Goal: Task Accomplishment & Management: Manage account settings

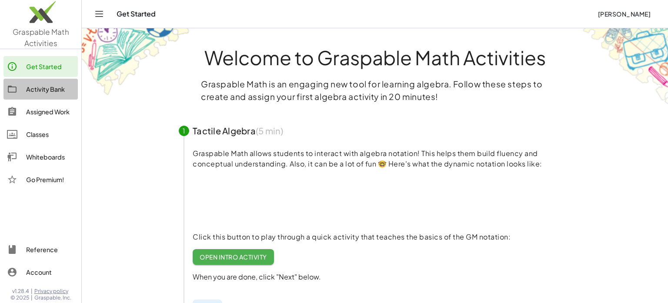
click at [55, 90] on div "Activity Bank" at bounding box center [50, 89] width 48 height 10
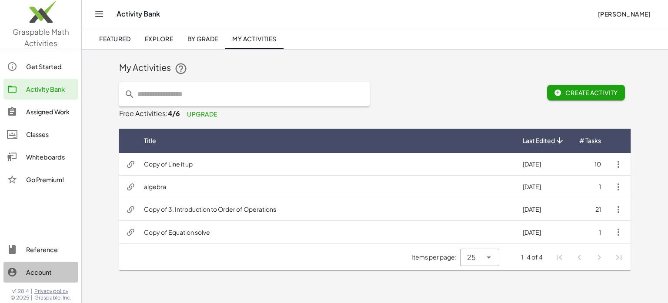
click at [51, 272] on div "Account" at bounding box center [50, 272] width 48 height 10
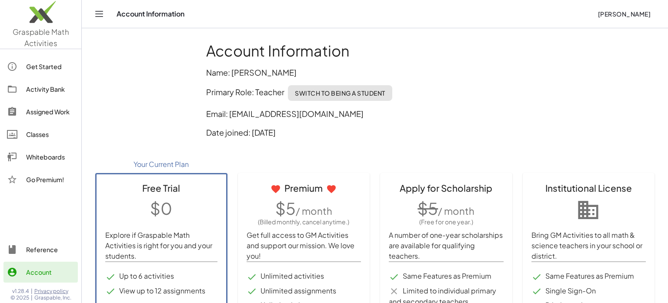
click at [106, 12] on div "Account Information [PERSON_NAME]" at bounding box center [375, 14] width 566 height 28
click at [98, 17] on icon "Toggle navigation" at bounding box center [99, 13] width 7 height 5
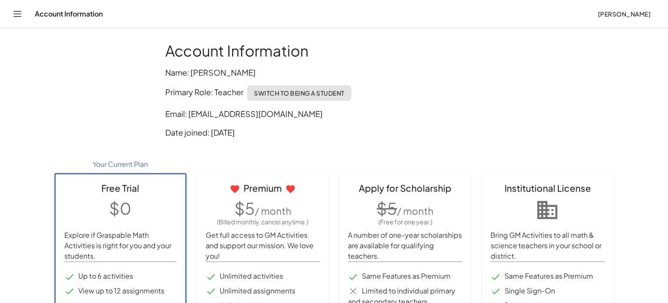
click at [17, 14] on icon "Toggle navigation" at bounding box center [17, 14] width 10 height 10
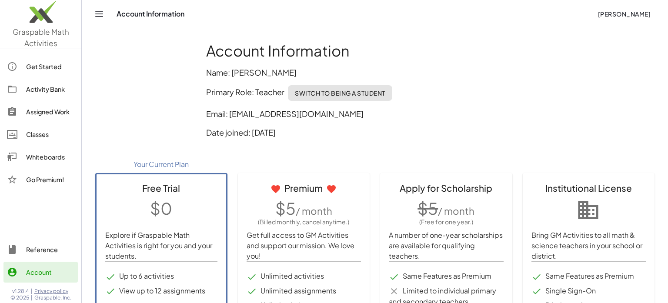
click at [40, 87] on div "Activity Bank" at bounding box center [50, 89] width 48 height 10
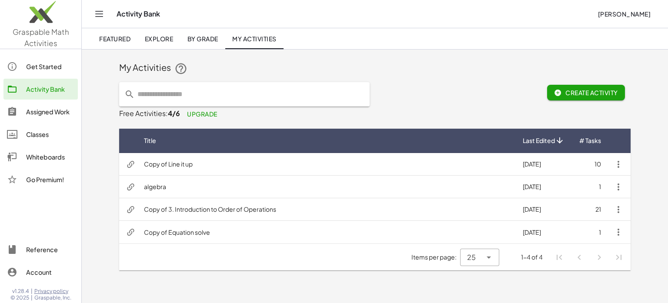
click at [39, 136] on div "Classes" at bounding box center [50, 134] width 48 height 10
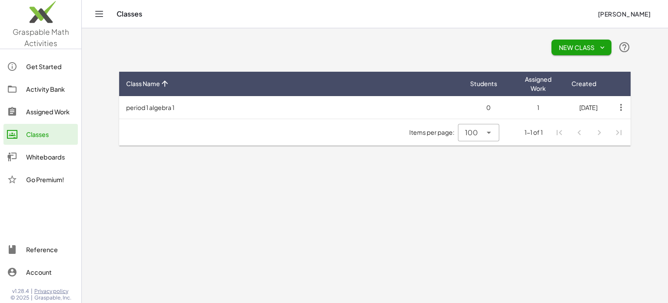
click at [599, 47] on icon "button" at bounding box center [603, 48] width 8 height 8
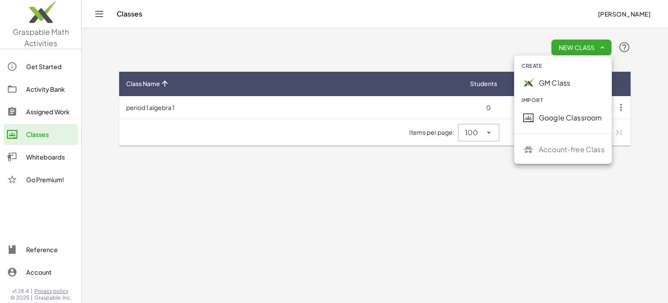
click at [567, 119] on div "Google Classroom" at bounding box center [572, 118] width 66 height 10
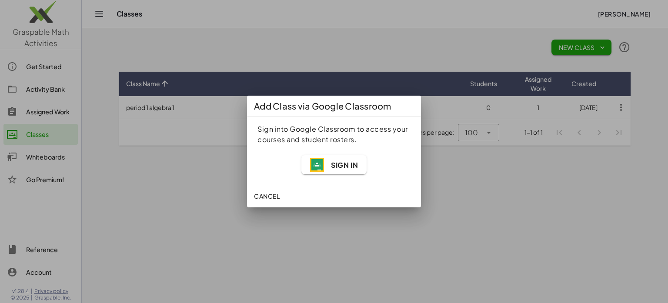
click at [351, 165] on span "Sign In" at bounding box center [344, 165] width 27 height 9
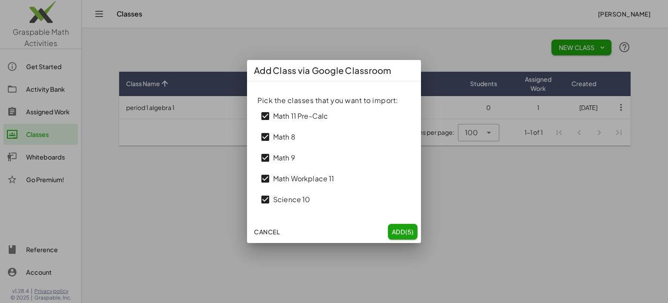
click at [272, 233] on span "Cancel" at bounding box center [267, 232] width 26 height 8
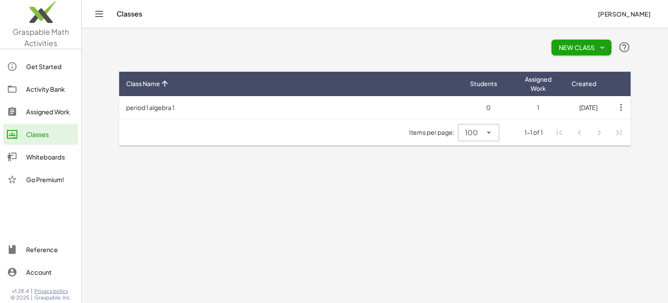
click at [603, 48] on icon "button" at bounding box center [603, 48] width 8 height 8
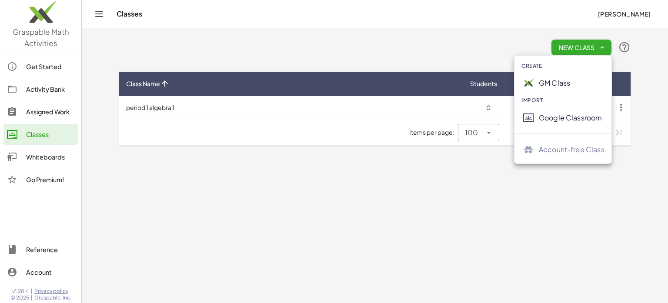
click at [562, 118] on div "Google Classroom" at bounding box center [572, 118] width 66 height 10
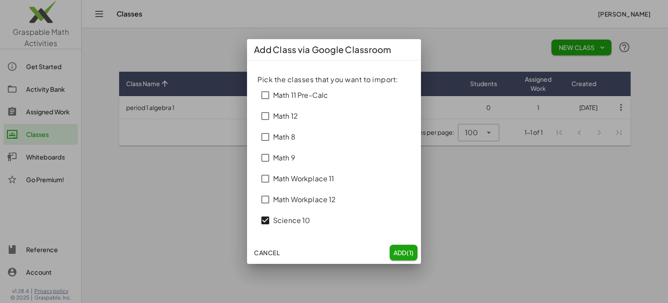
click at [266, 207] on div "Math Workplace 12" at bounding box center [334, 199] width 153 height 21
click at [406, 249] on span "(7)" at bounding box center [409, 253] width 9 height 8
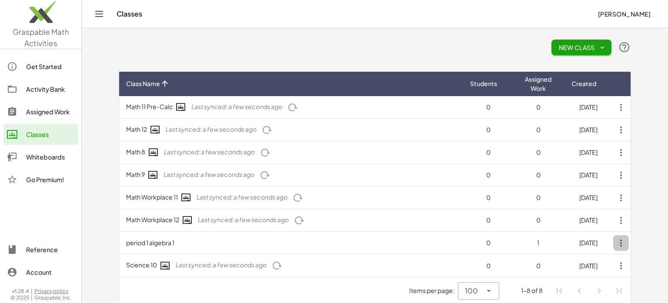
click at [624, 241] on icon "button" at bounding box center [621, 243] width 16 height 16
click at [609, 265] on div "Delete Class" at bounding box center [601, 265] width 43 height 10
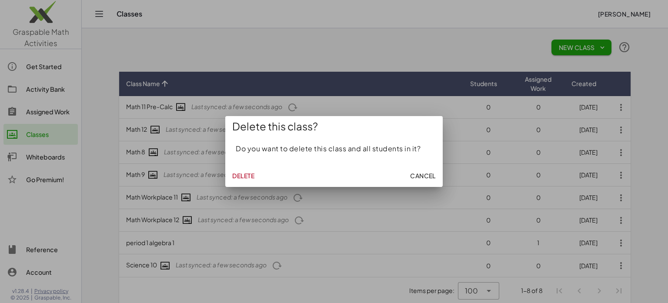
click at [418, 175] on span "Cancel" at bounding box center [423, 176] width 26 height 8
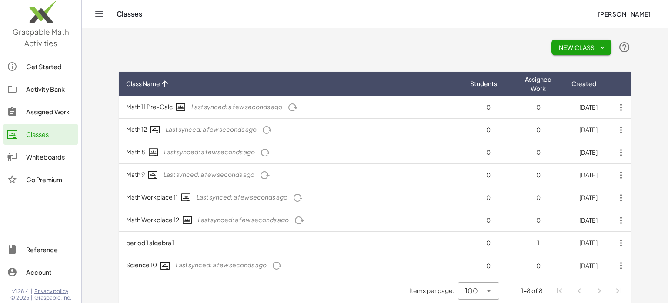
click at [623, 243] on icon "button" at bounding box center [621, 243] width 16 height 16
click at [609, 266] on div "Delete Class" at bounding box center [601, 265] width 43 height 10
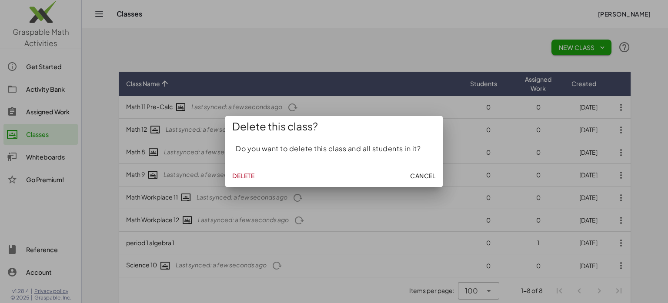
click at [251, 180] on button "Delete" at bounding box center [243, 176] width 29 height 16
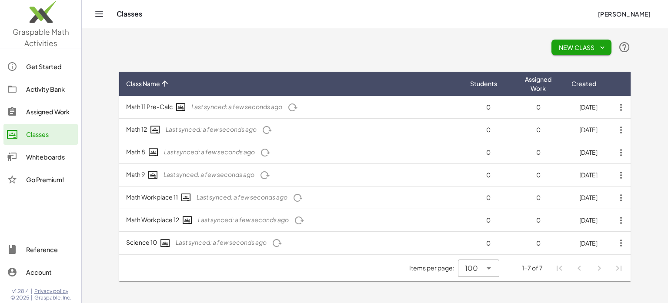
click at [38, 90] on div "Activity Bank" at bounding box center [50, 89] width 48 height 10
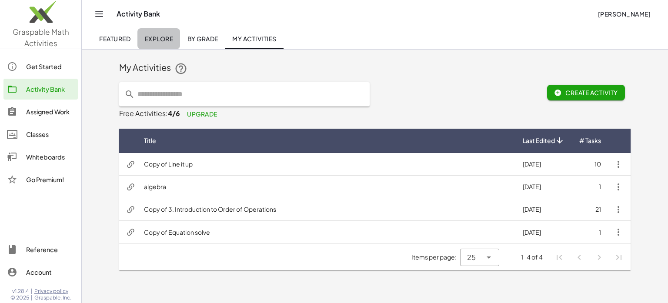
click at [161, 39] on span "Explore" at bounding box center [158, 39] width 29 height 8
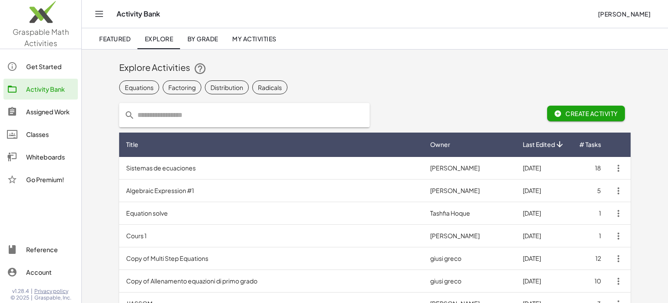
click at [197, 115] on input "text" at bounding box center [250, 115] width 230 height 24
click at [236, 113] on input "text" at bounding box center [250, 115] width 230 height 24
type input "*********"
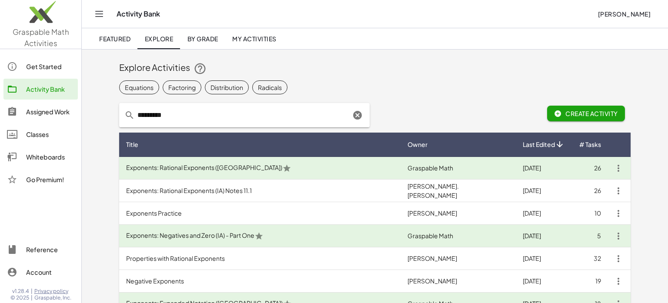
click at [279, 170] on td "Exponents: Rational Exponents ([GEOGRAPHIC_DATA])" at bounding box center [259, 168] width 281 height 23
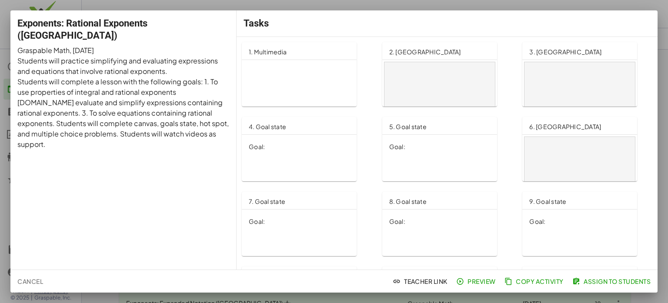
click at [543, 280] on span "Copy Activity" at bounding box center [534, 282] width 57 height 8
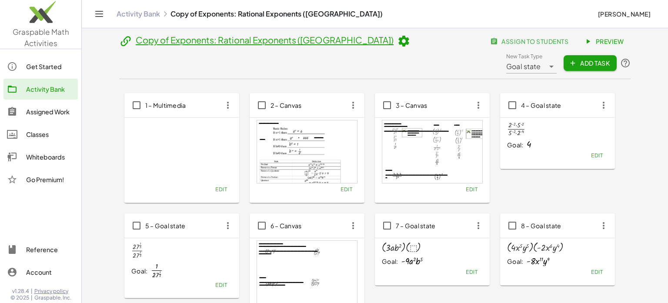
click at [397, 44] on icon at bounding box center [403, 41] width 13 height 13
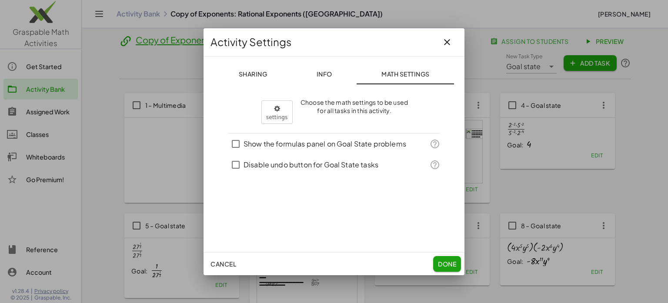
click at [450, 37] on icon "button" at bounding box center [447, 42] width 10 height 10
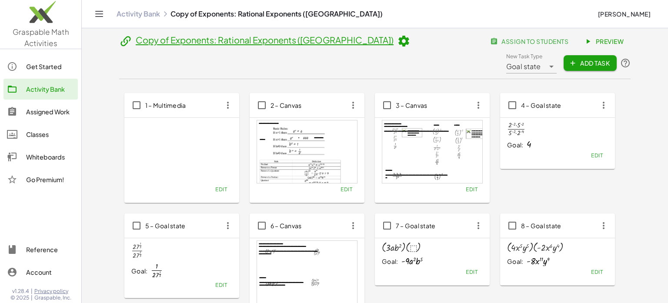
click at [492, 42] on span "assign to students" at bounding box center [530, 41] width 77 height 8
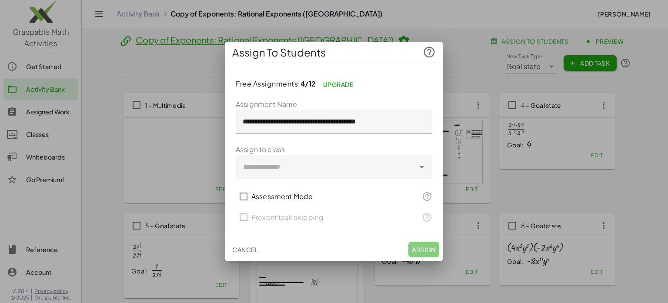
click at [272, 121] on input "**********" at bounding box center [334, 122] width 197 height 24
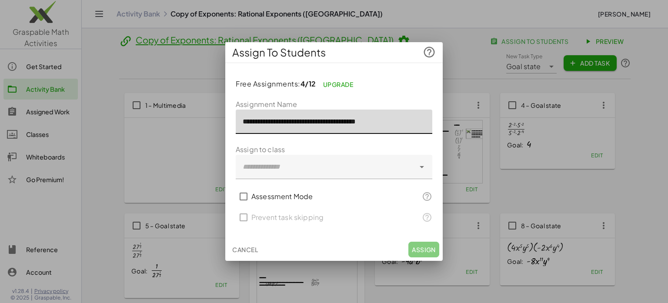
drag, startPoint x: 271, startPoint y: 120, endPoint x: 204, endPoint y: 124, distance: 66.3
click at [236, 124] on input "**********" at bounding box center [334, 122] width 197 height 24
type input "**********"
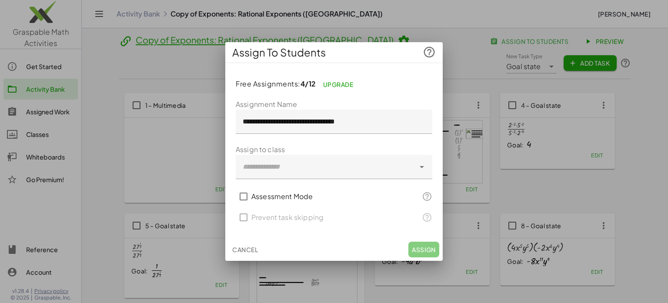
click at [429, 248] on div "Cancel Assign" at bounding box center [334, 249] width 218 height 23
click at [248, 247] on span "Cancel" at bounding box center [245, 250] width 26 height 8
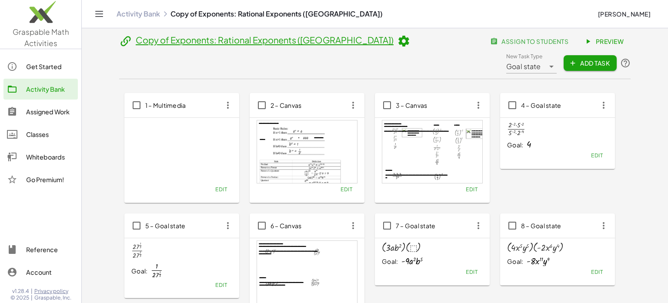
click at [228, 40] on link "Copy of Exponents: Rational Exponents ([GEOGRAPHIC_DATA])" at bounding box center [265, 39] width 258 height 11
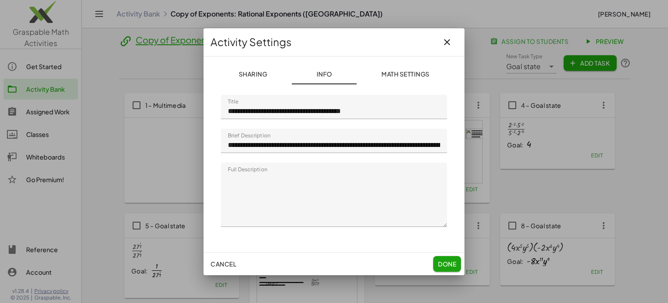
click at [226, 267] on span "Cancel" at bounding box center [224, 264] width 26 height 8
click at [224, 264] on span "Cancel" at bounding box center [224, 264] width 26 height 8
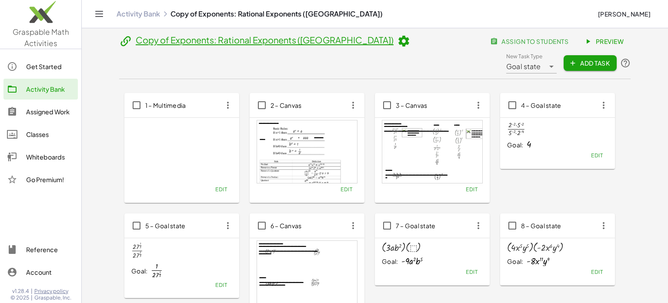
click at [397, 46] on icon at bounding box center [403, 41] width 13 height 13
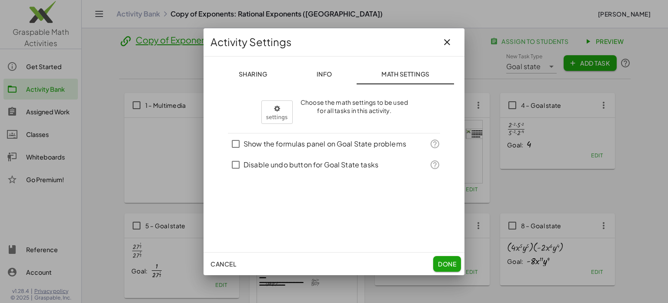
click at [450, 40] on icon "button" at bounding box center [447, 42] width 10 height 10
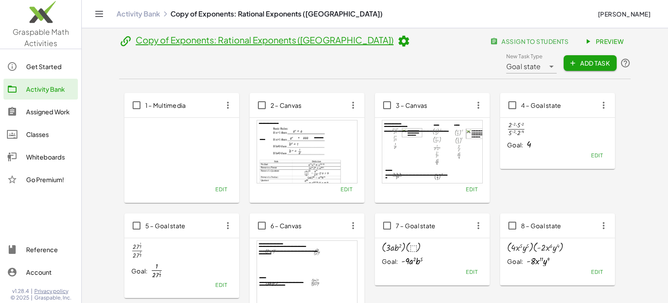
click at [139, 11] on link "Activity Bank" at bounding box center [139, 14] width 44 height 9
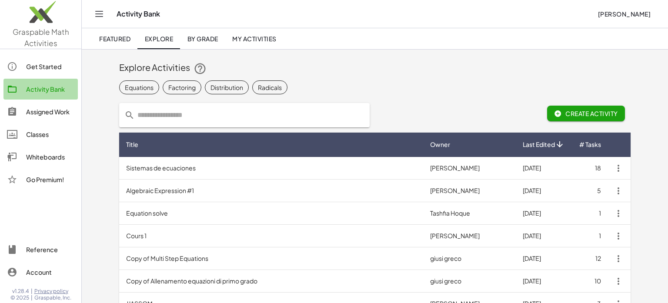
click at [43, 86] on div "Activity Bank" at bounding box center [50, 89] width 48 height 10
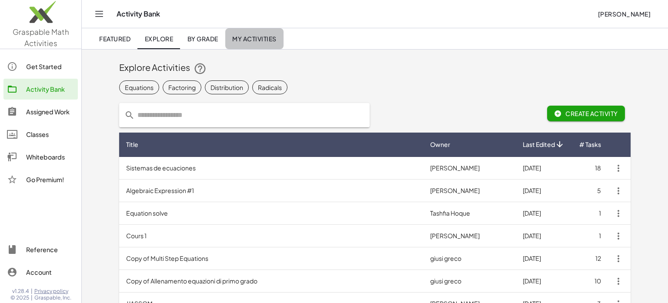
click at [256, 40] on span "My Activities" at bounding box center [254, 39] width 44 height 8
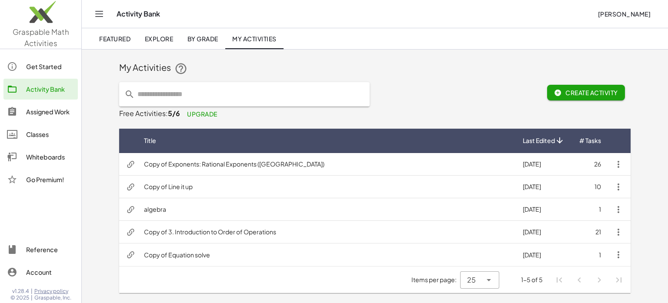
click at [621, 162] on icon "button" at bounding box center [618, 164] width 10 height 10
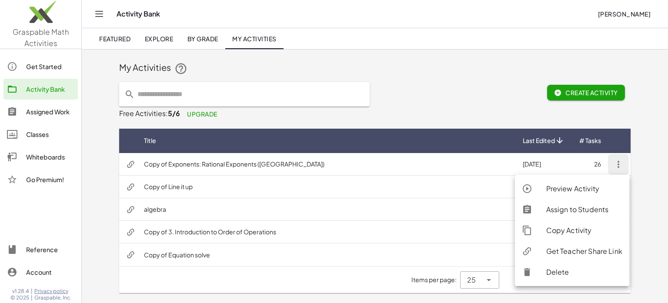
click at [589, 209] on div "Assign to Students" at bounding box center [584, 209] width 76 height 10
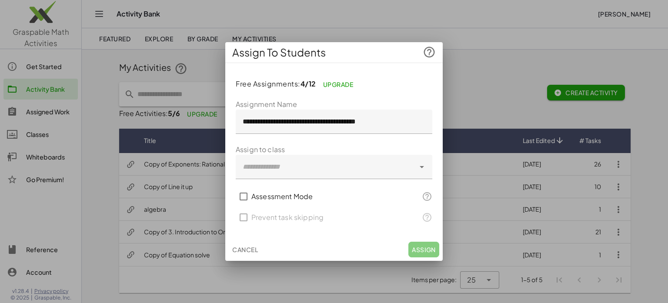
click at [339, 166] on div at bounding box center [325, 167] width 179 height 24
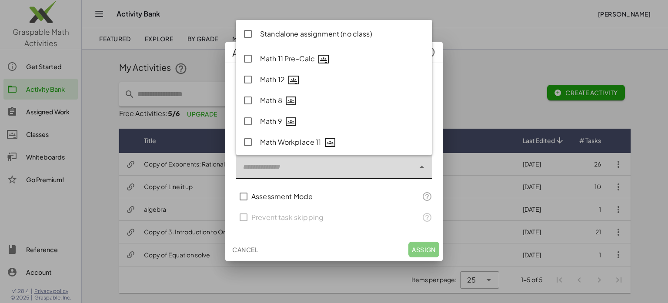
click at [267, 100] on div "Math 8" at bounding box center [342, 100] width 165 height 11
type input "**********"
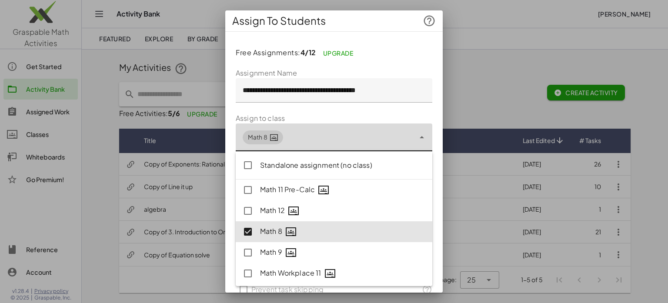
scroll to position [40, 0]
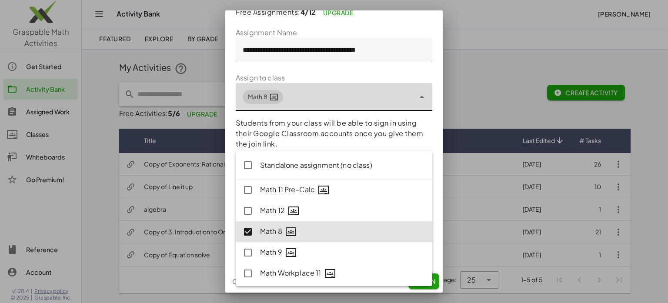
click at [390, 141] on p "Students from your class will be able to sign in using their Google Classroom a…" at bounding box center [334, 133] width 197 height 31
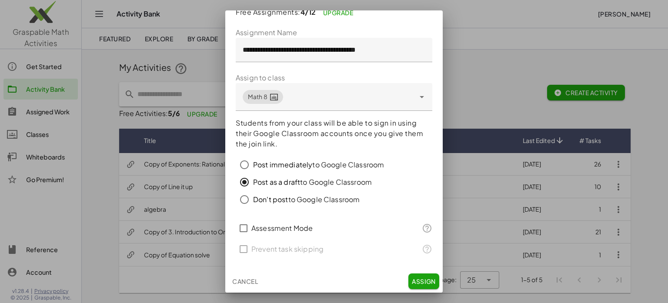
click at [427, 281] on span "Assign" at bounding box center [424, 282] width 24 height 8
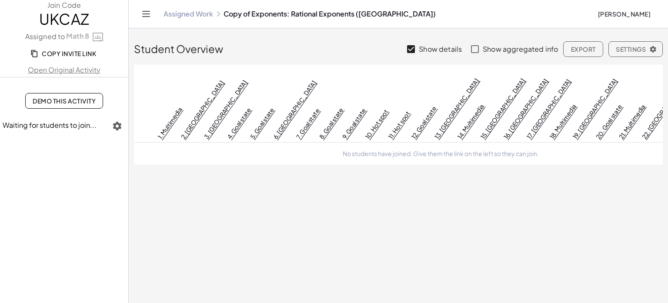
click at [382, 241] on main "Student Overview Show details Show aggregated info Export Settings 1. Multimedi…" at bounding box center [398, 151] width 539 height 303
click at [634, 47] on span "Settings" at bounding box center [636, 49] width 40 height 8
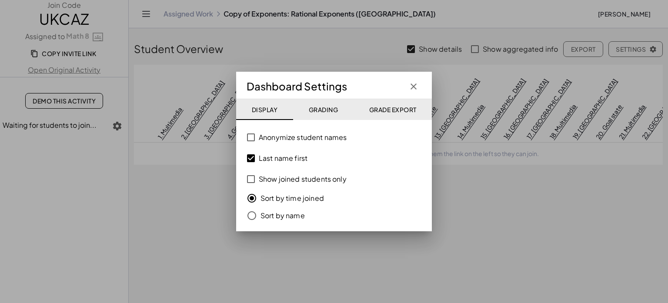
click at [491, 221] on div at bounding box center [334, 151] width 668 height 303
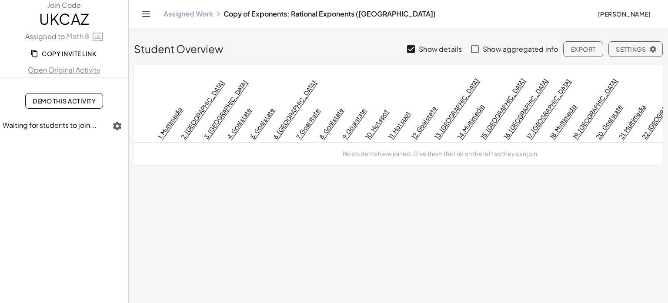
click at [186, 15] on link "Assigned Work" at bounding box center [189, 14] width 50 height 9
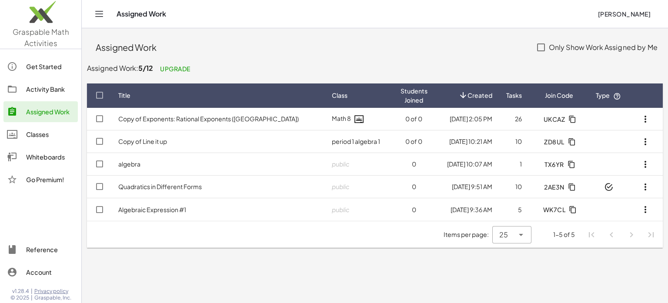
click at [647, 117] on icon "button" at bounding box center [645, 119] width 10 height 10
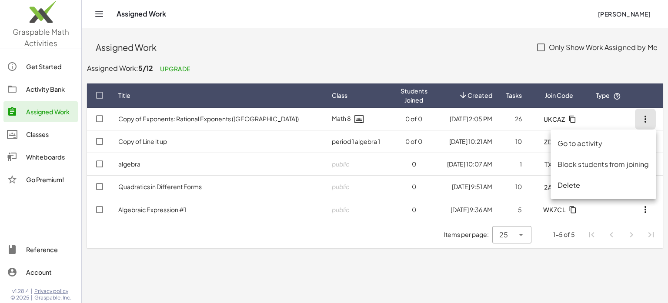
click at [607, 146] on div "Go to activity" at bounding box center [604, 143] width 92 height 10
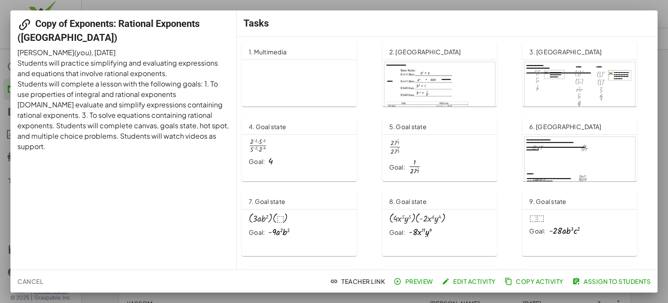
click at [23, 282] on span "Cancel" at bounding box center [30, 282] width 26 height 8
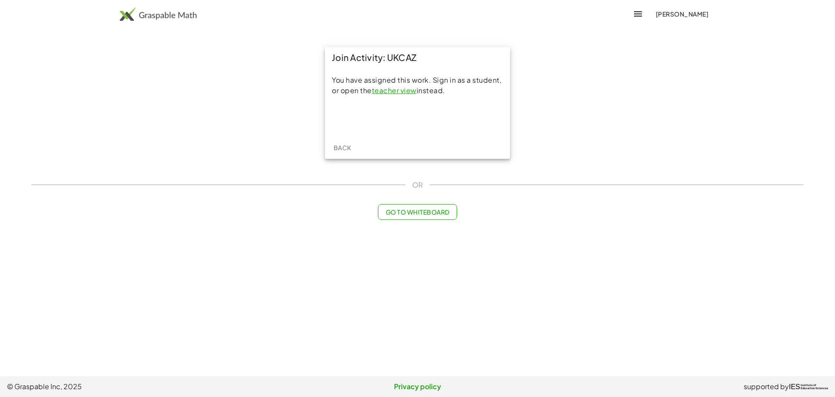
click at [406, 118] on div "Sign in with Google. Opens in new tab" at bounding box center [417, 118] width 89 height 19
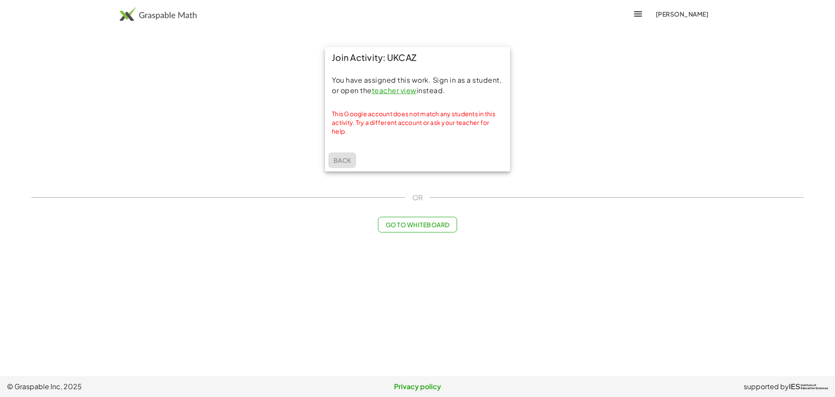
click at [347, 159] on span "Back" at bounding box center [342, 160] width 18 height 8
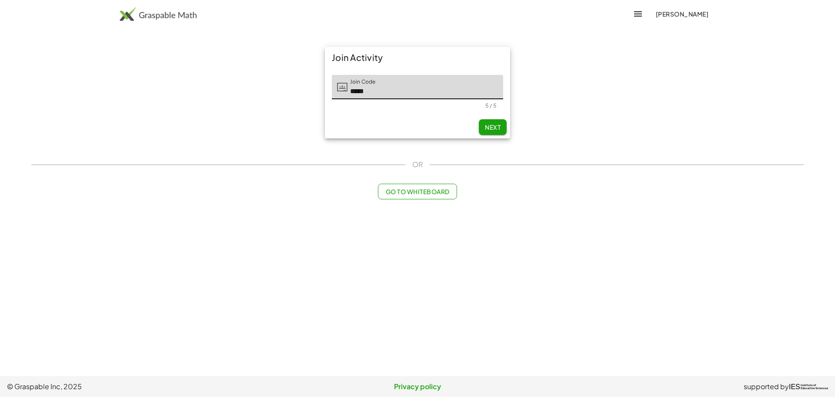
click at [449, 189] on span "Go to Whiteboard" at bounding box center [417, 191] width 64 height 8
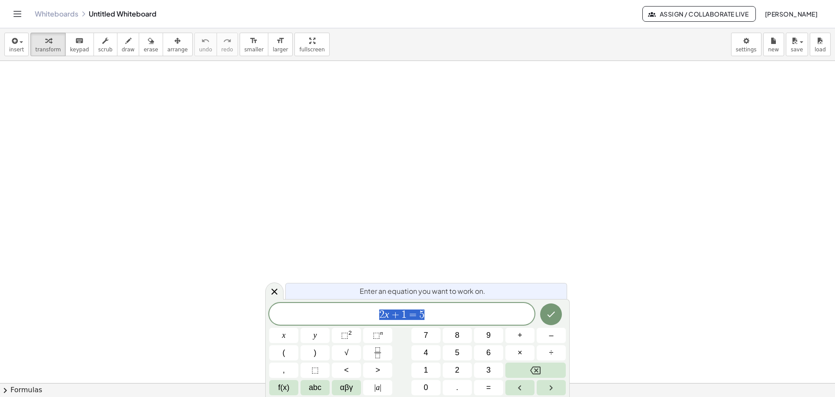
drag, startPoint x: 438, startPoint y: 172, endPoint x: 523, endPoint y: 194, distance: 87.8
